Goal: Browse casually

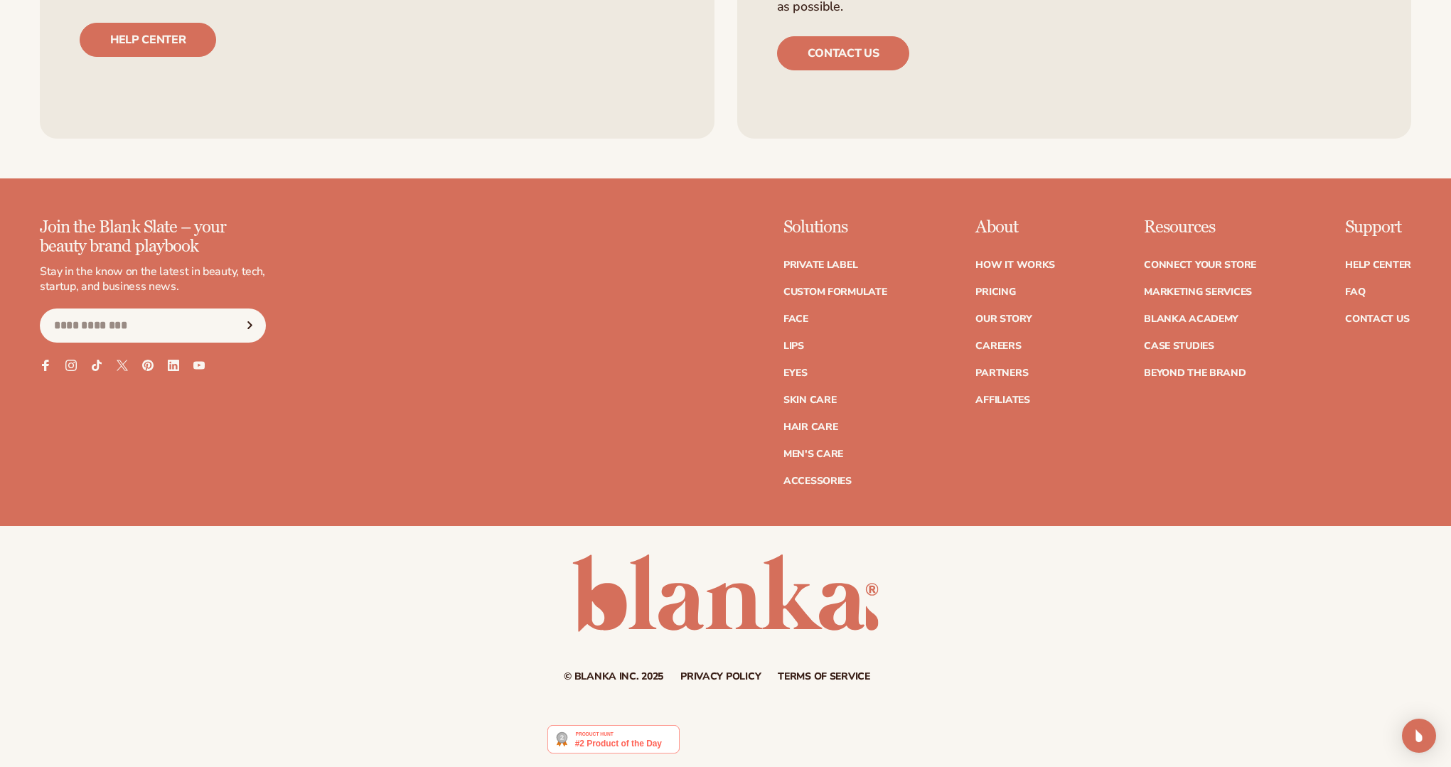
scroll to position [6818, 0]
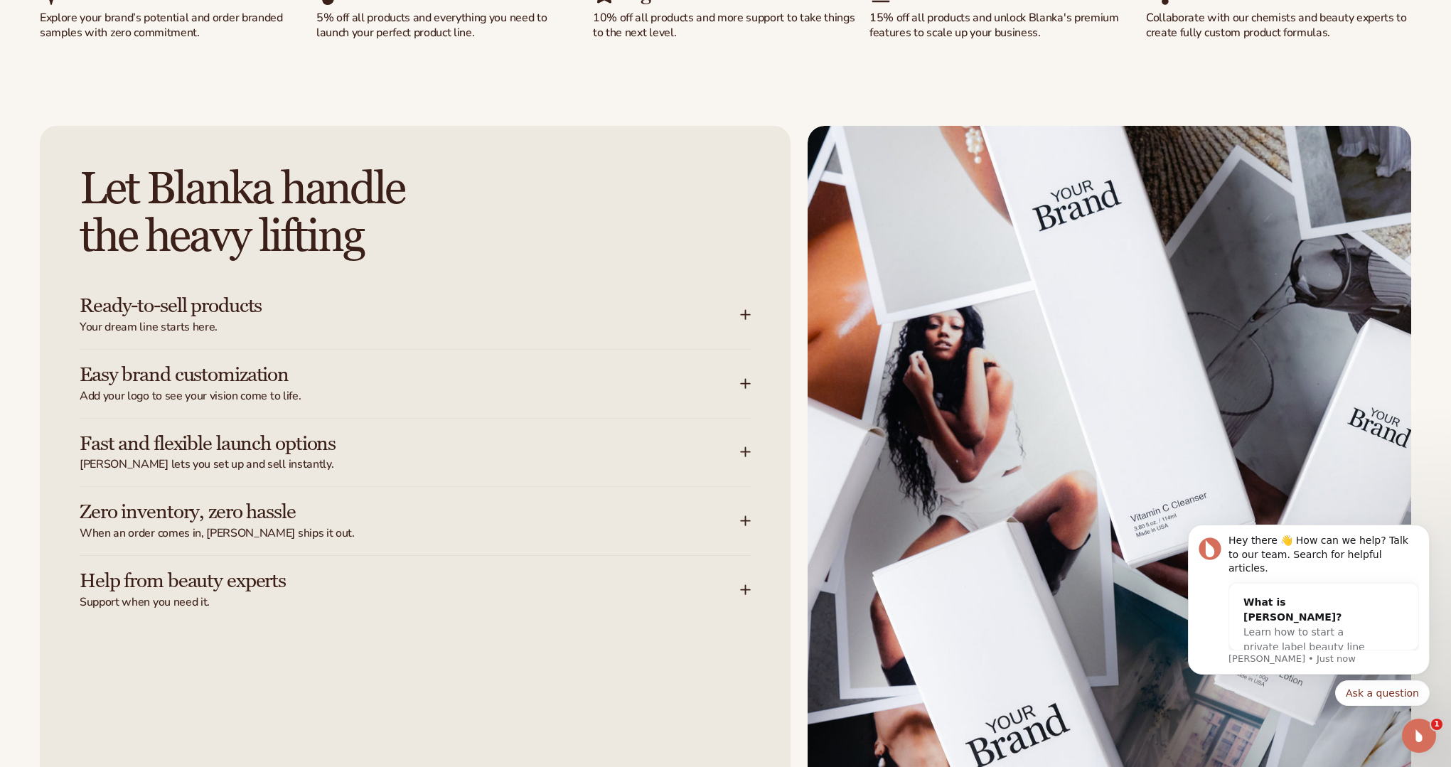
scroll to position [1953, 0]
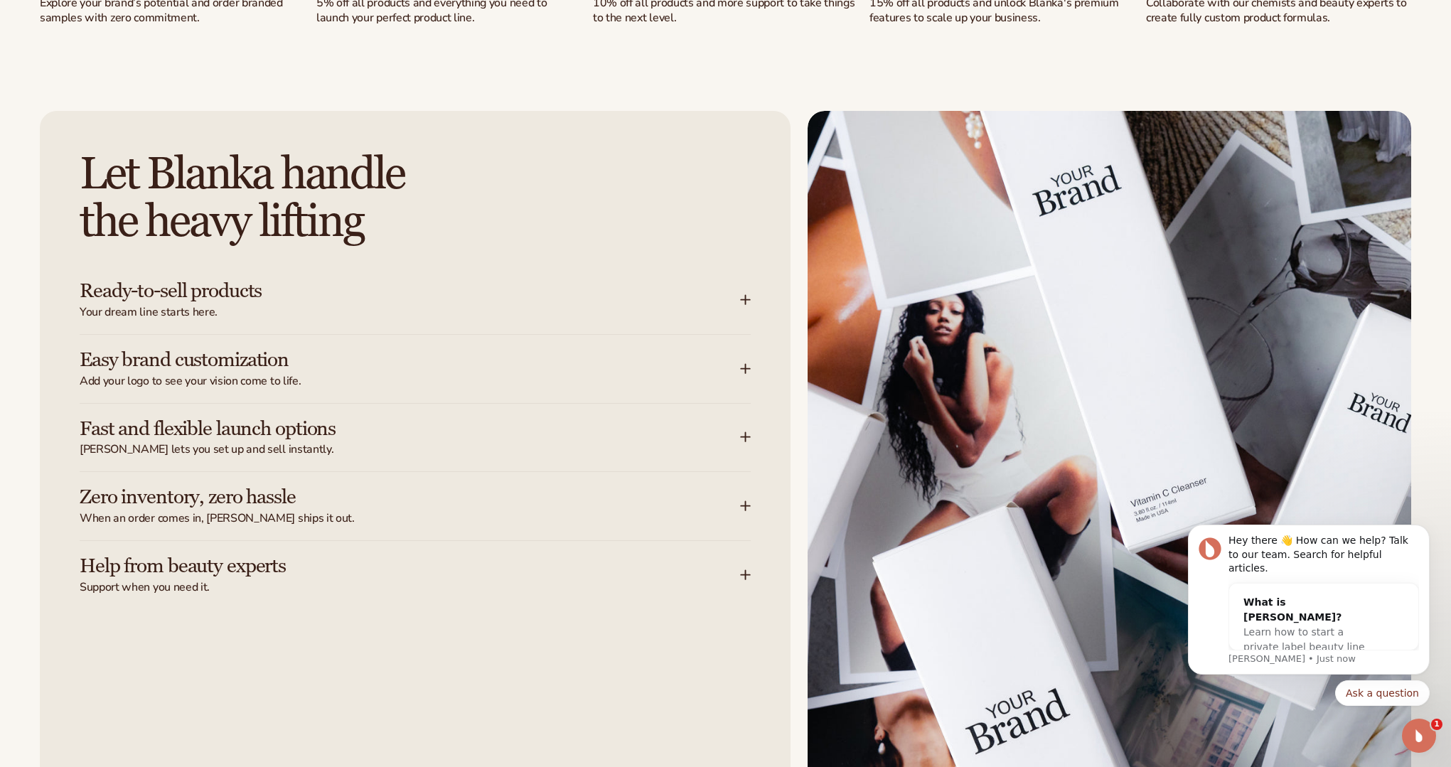
click at [719, 312] on span "Your dream line starts here." at bounding box center [410, 312] width 660 height 15
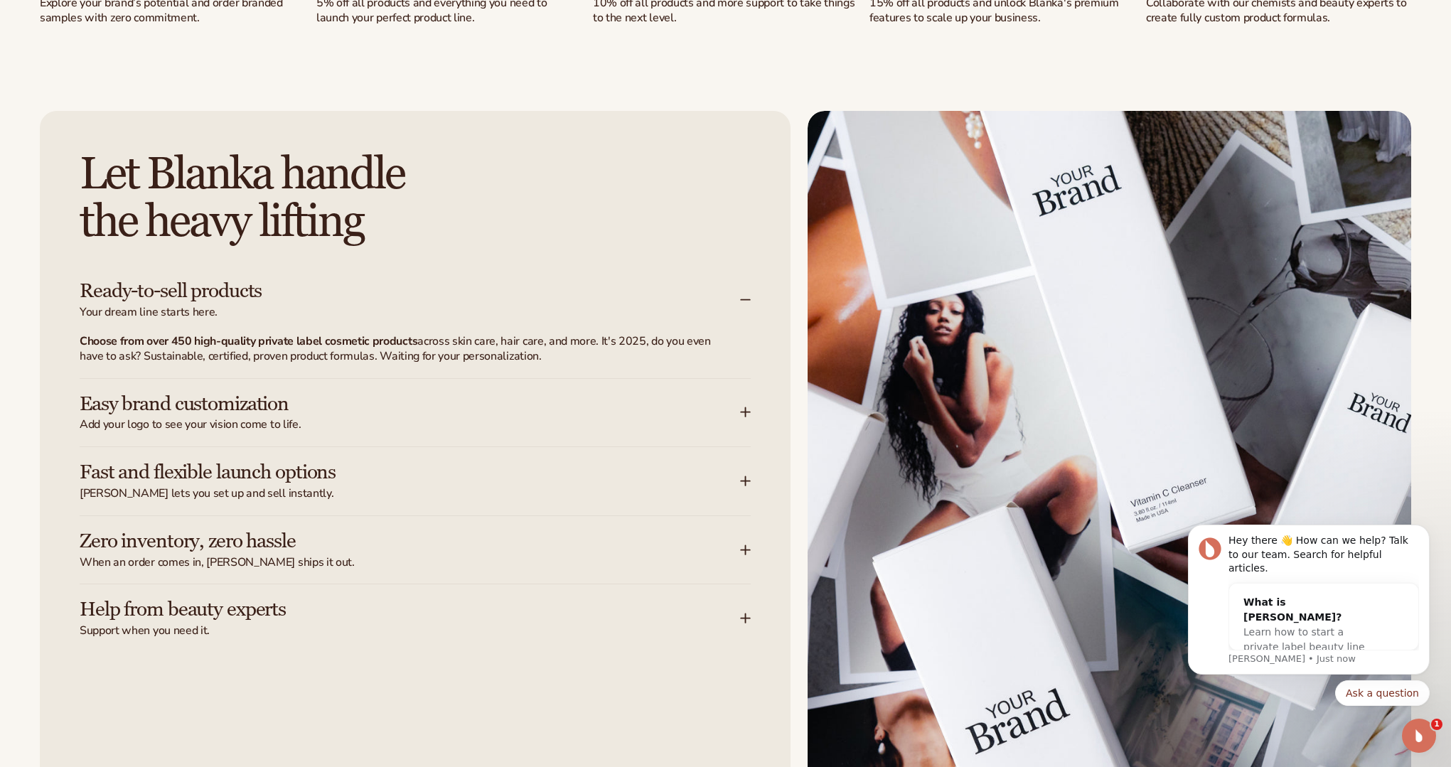
scroll to position [2089, 0]
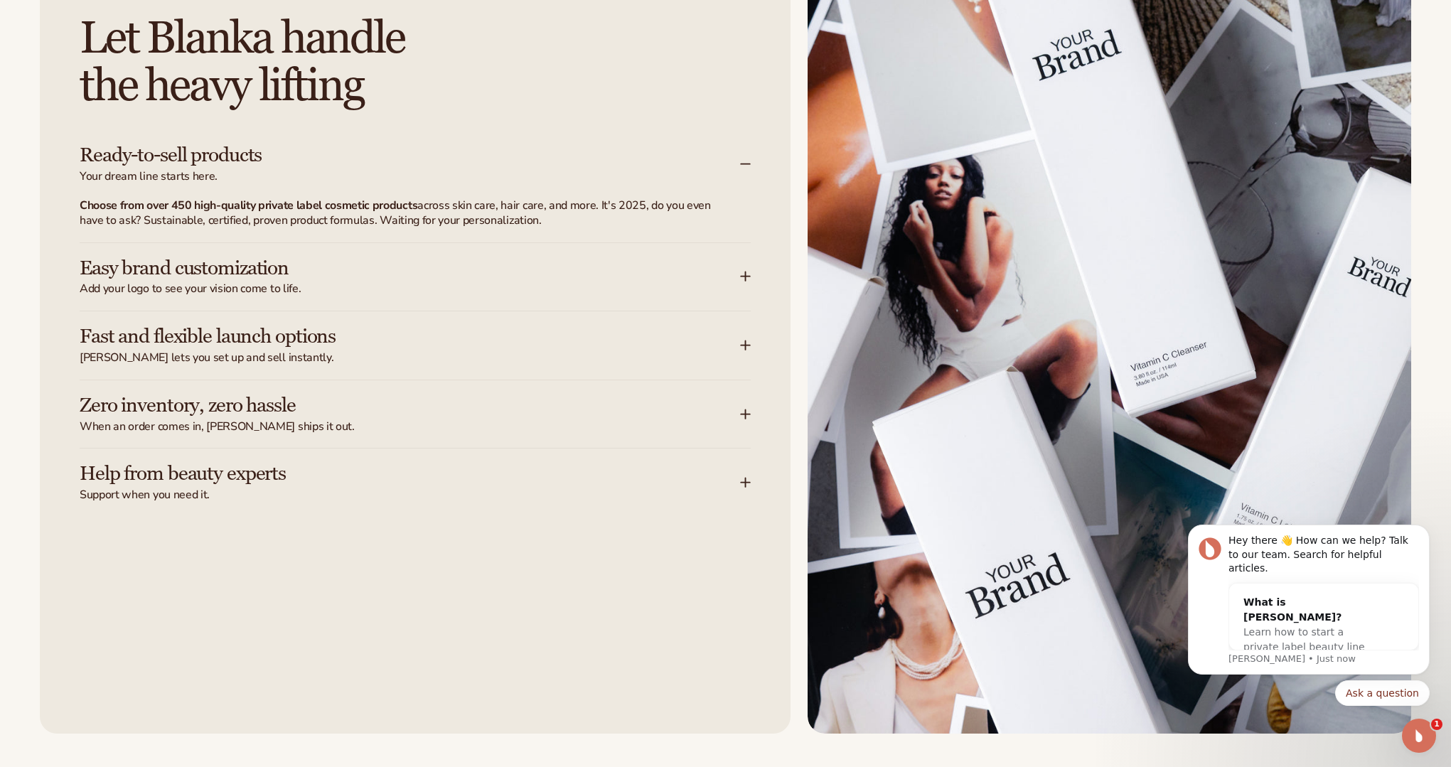
click at [750, 409] on icon at bounding box center [745, 414] width 11 height 11
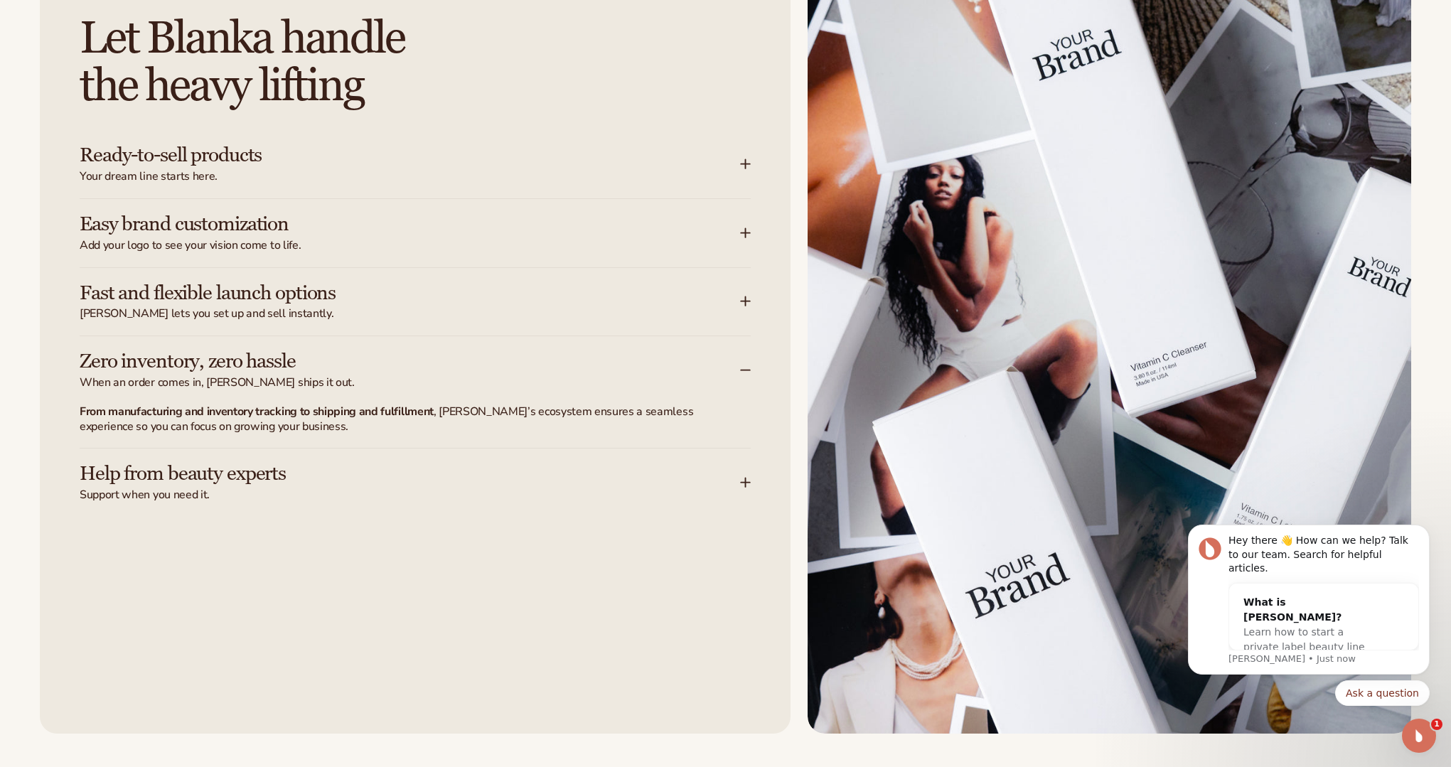
click at [746, 299] on icon at bounding box center [745, 301] width 11 height 11
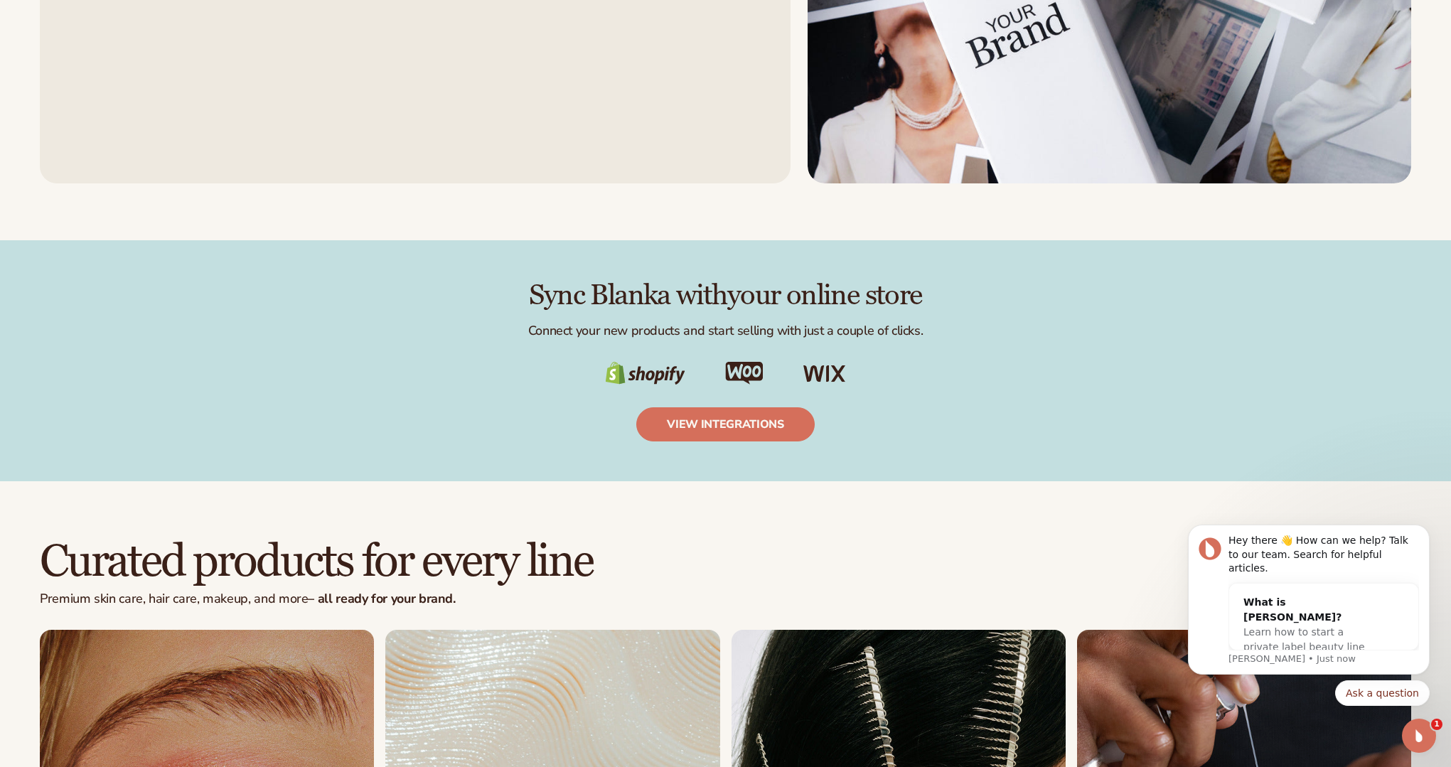
scroll to position [2833, 0]
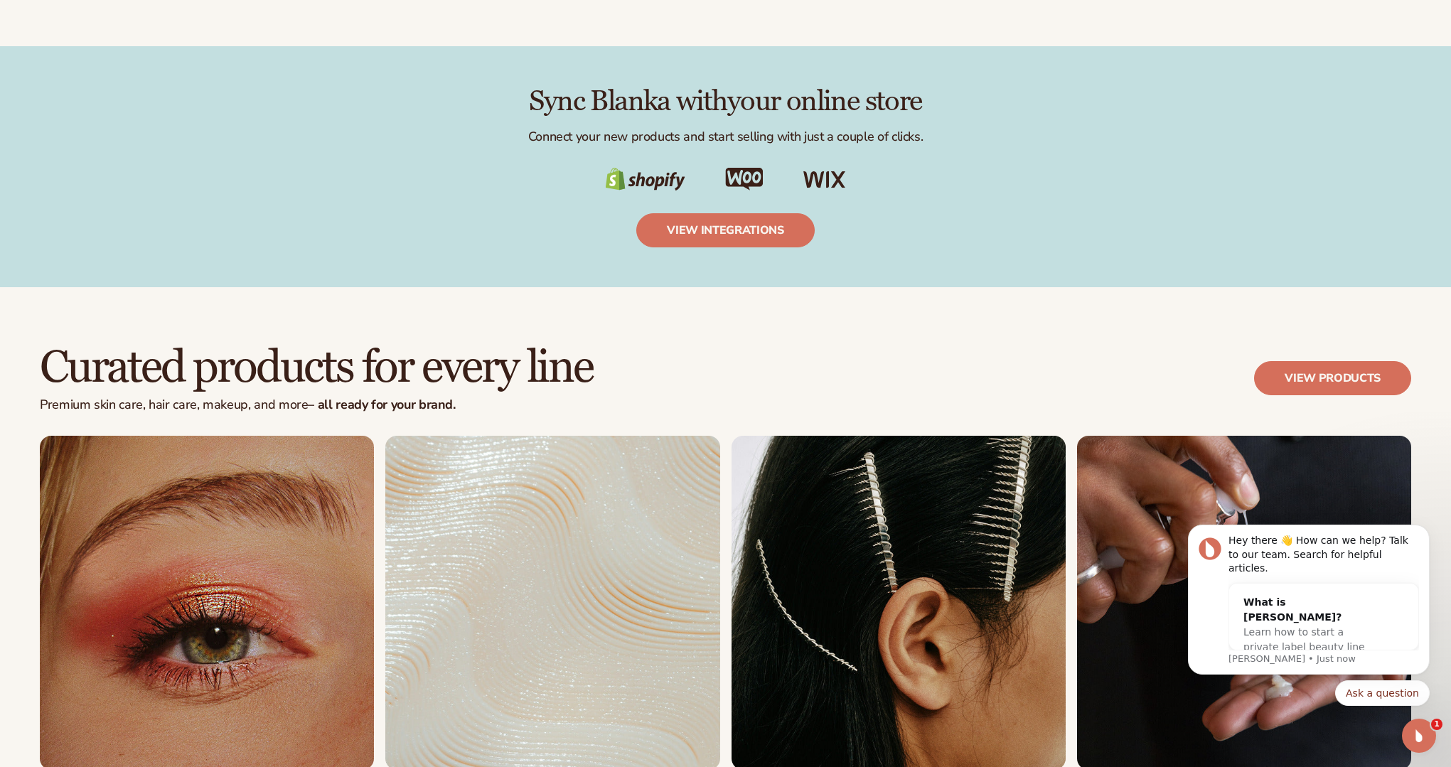
click at [860, 223] on div "view integrations" at bounding box center [726, 230] width 320 height 34
click at [887, 287] on div "Curated products for every line Premium skin care, hair care, makeup, and more …" at bounding box center [725, 765] width 1451 height 957
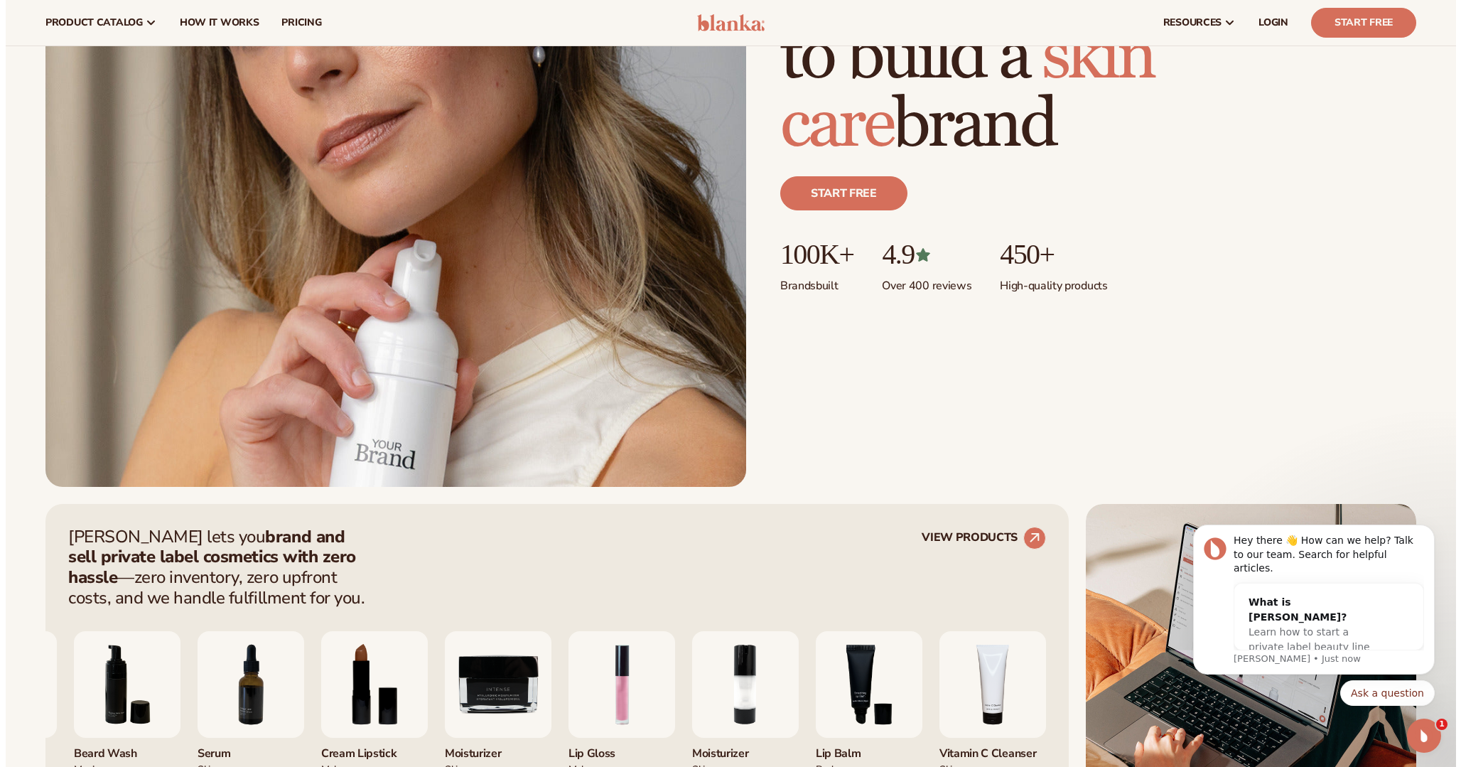
scroll to position [0, 0]
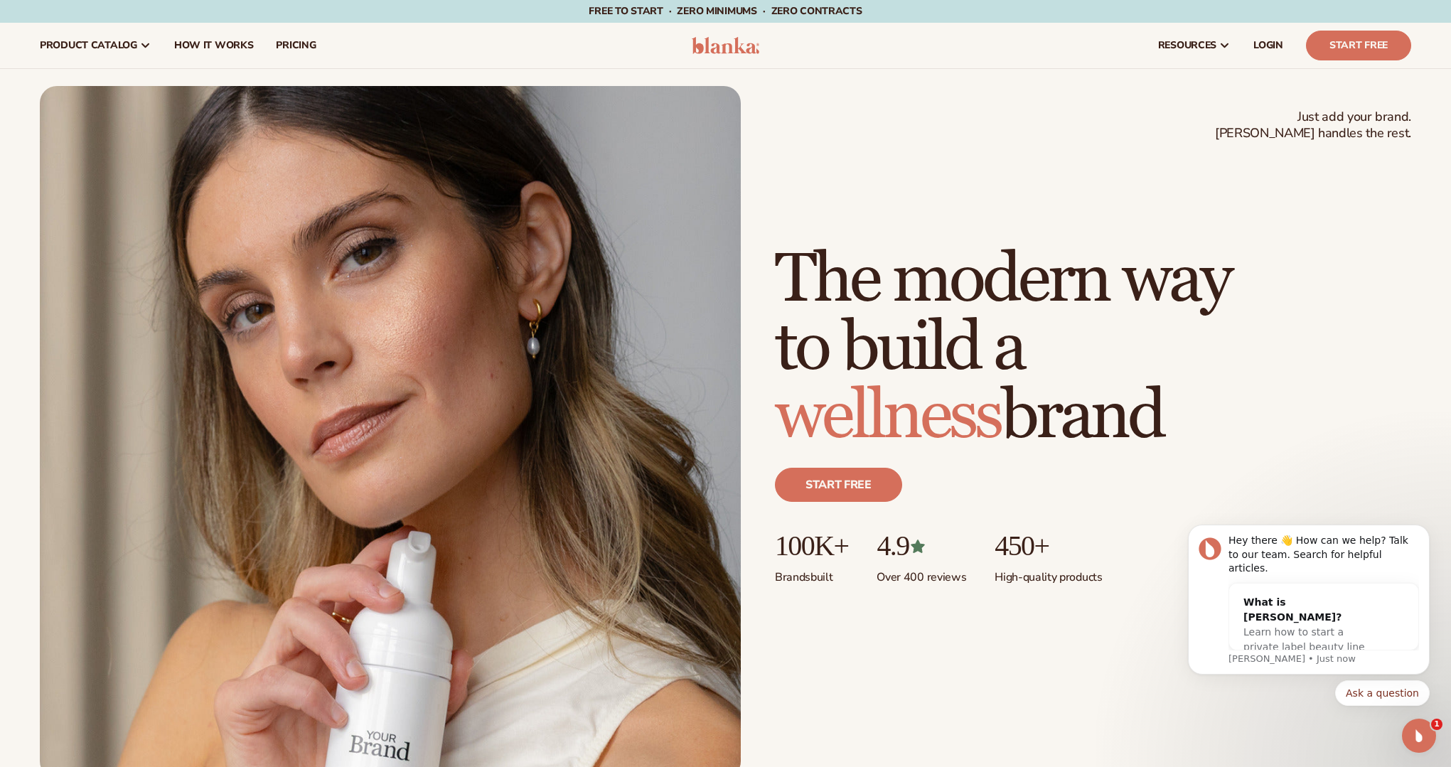
click at [999, 343] on h1 "The modern way to build a wellness brand" at bounding box center [1002, 348] width 455 height 205
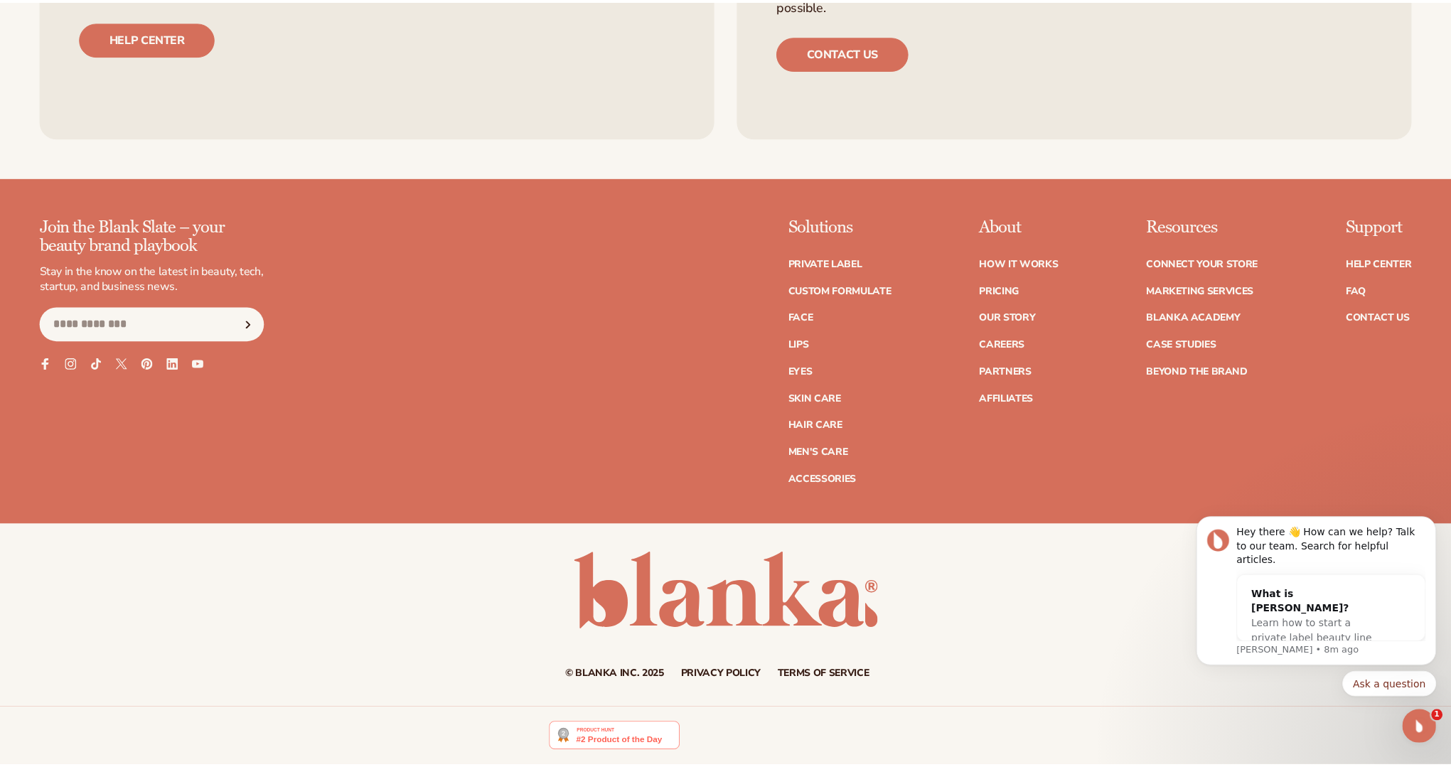
scroll to position [6818, 0]
